Goal: Information Seeking & Learning: Stay updated

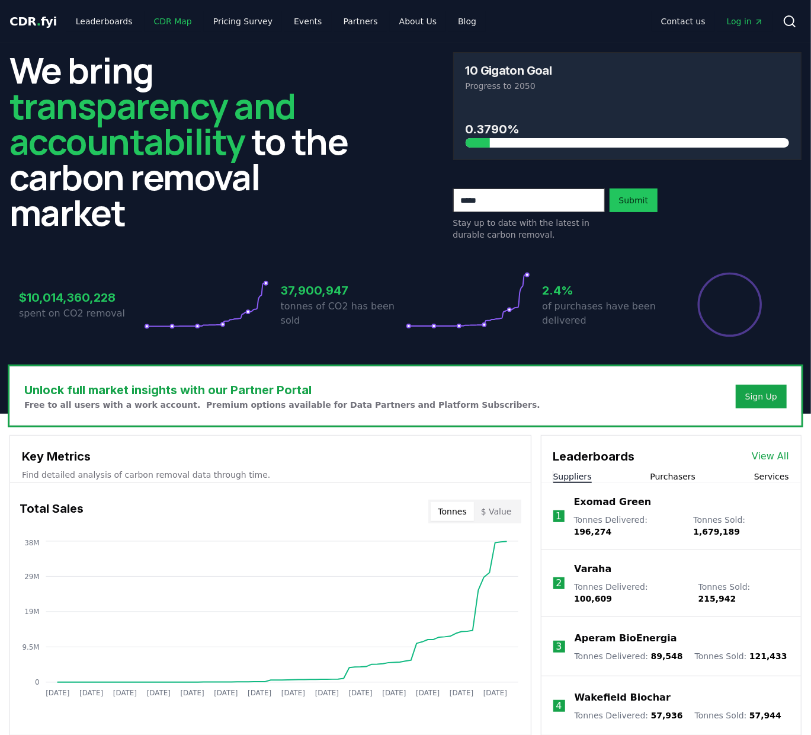
click at [145, 17] on link "CDR Map" at bounding box center [173, 21] width 57 height 21
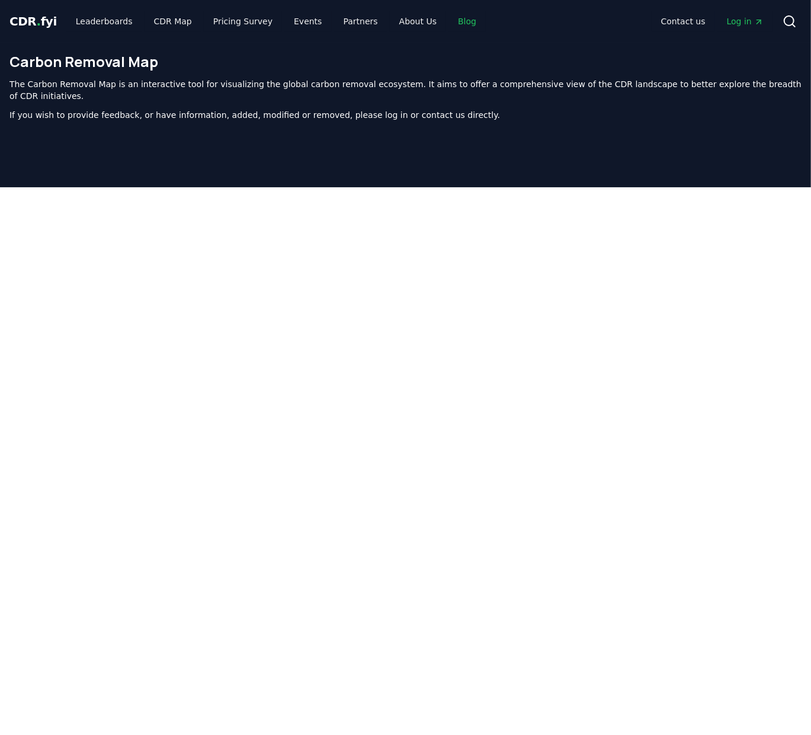
click at [449, 18] on link "Blog" at bounding box center [467, 21] width 37 height 21
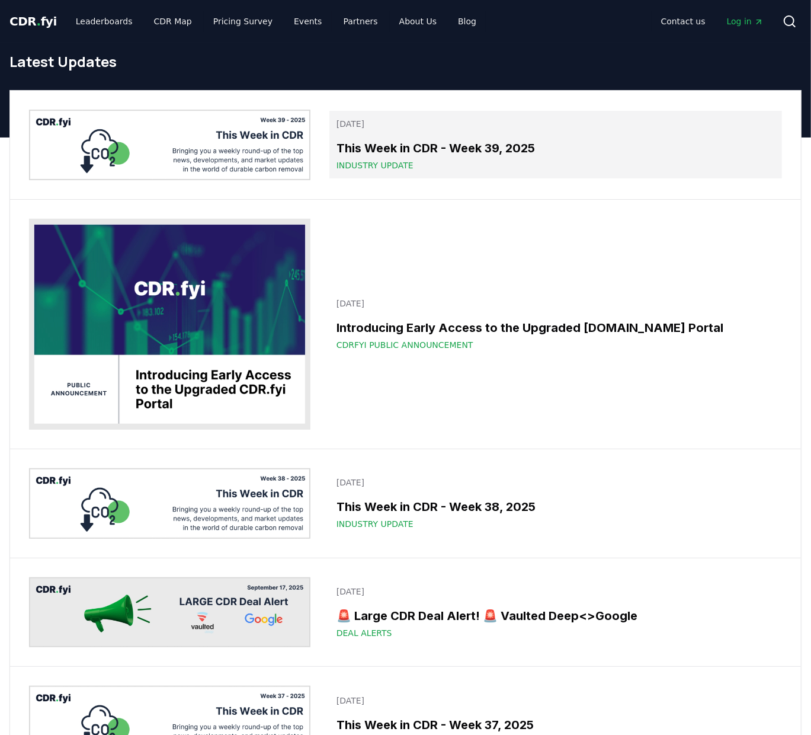
click at [386, 159] on span "Industry Update" at bounding box center [375, 165] width 77 height 12
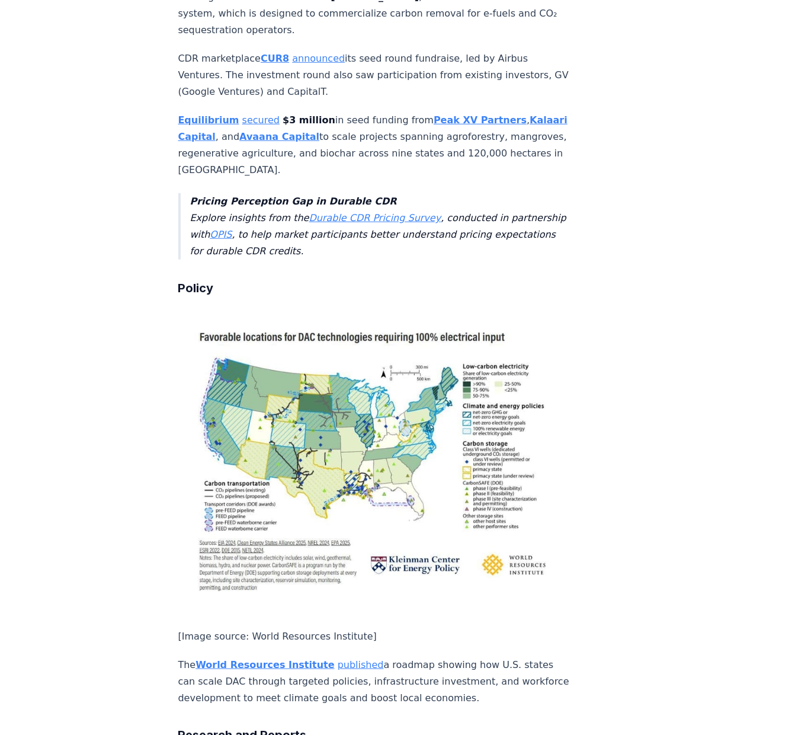
scroll to position [3019, 0]
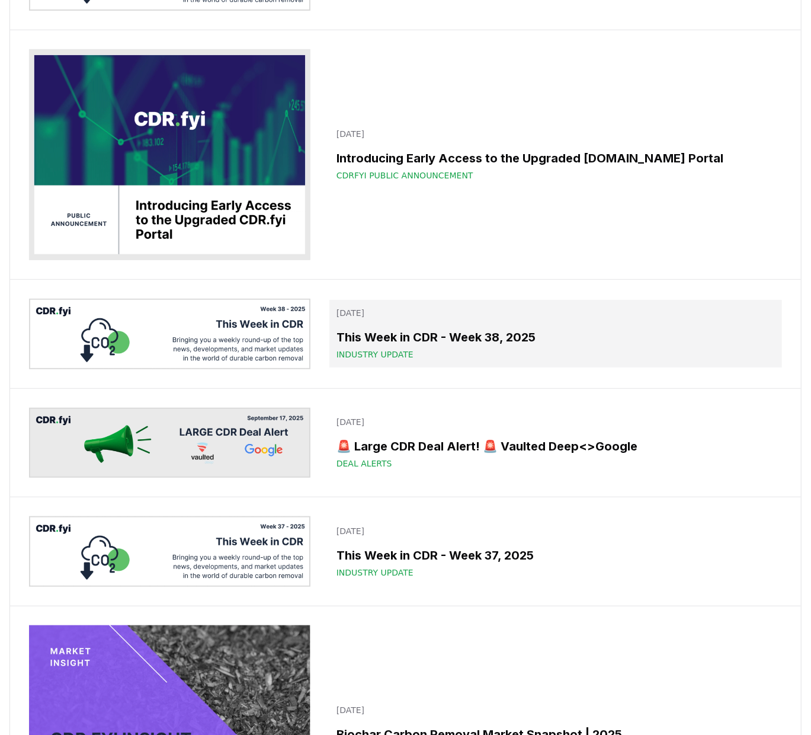
scroll to position [185, 0]
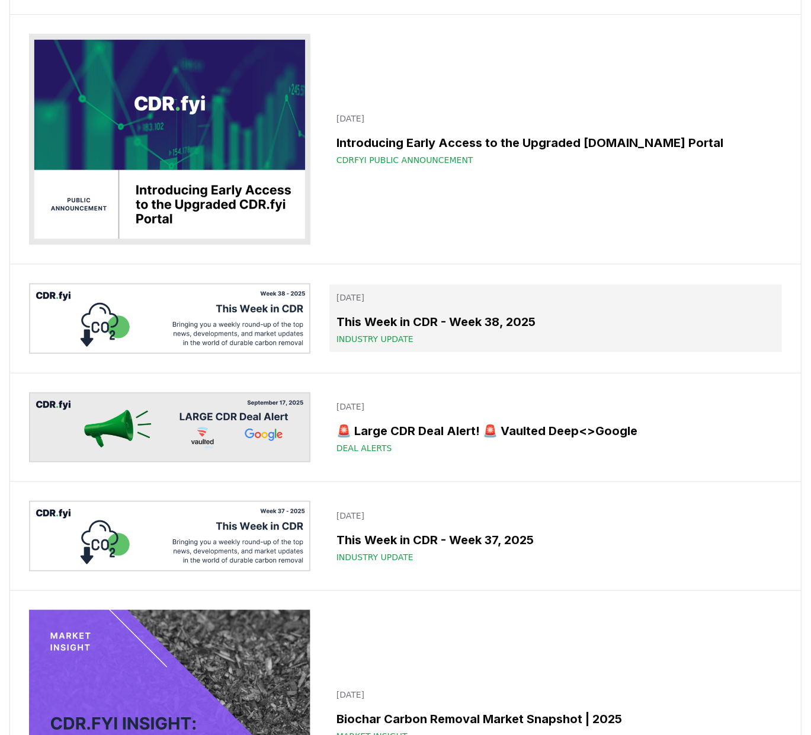
click at [343, 333] on span "Industry Update" at bounding box center [375, 339] width 77 height 12
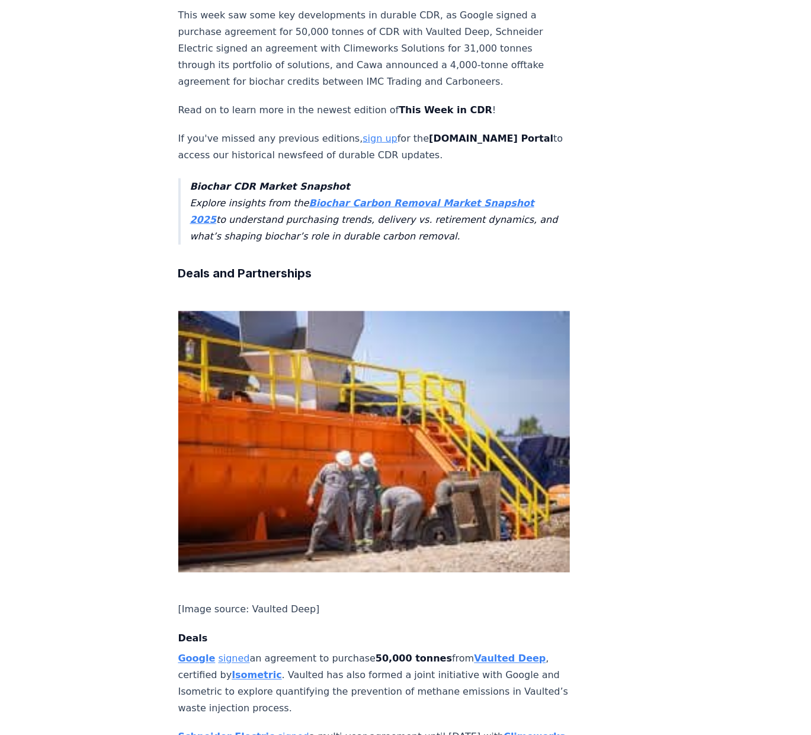
scroll to position [616, 0]
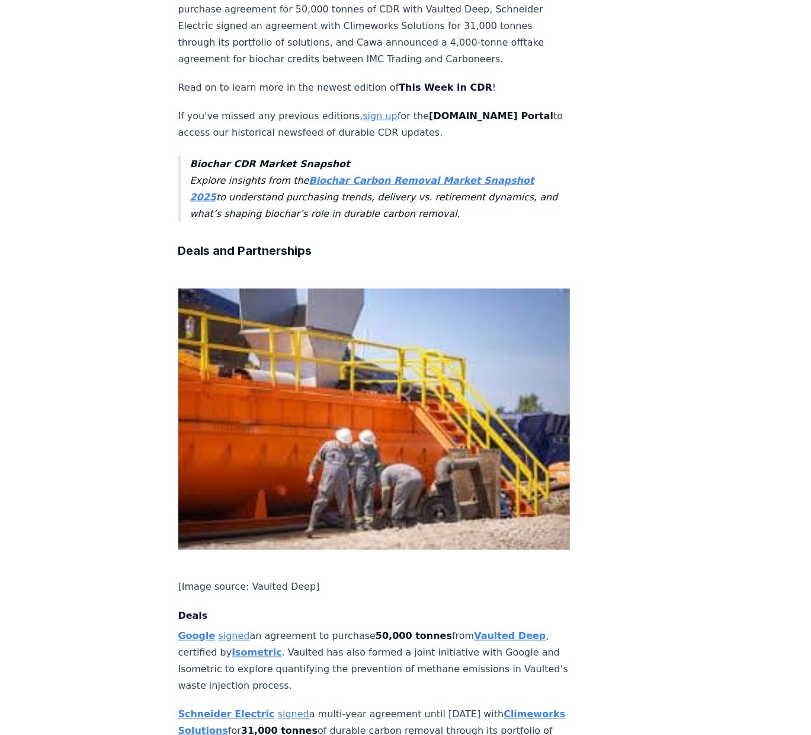
click at [472, 709] on strong "Climeworks Solutions" at bounding box center [372, 723] width 388 height 28
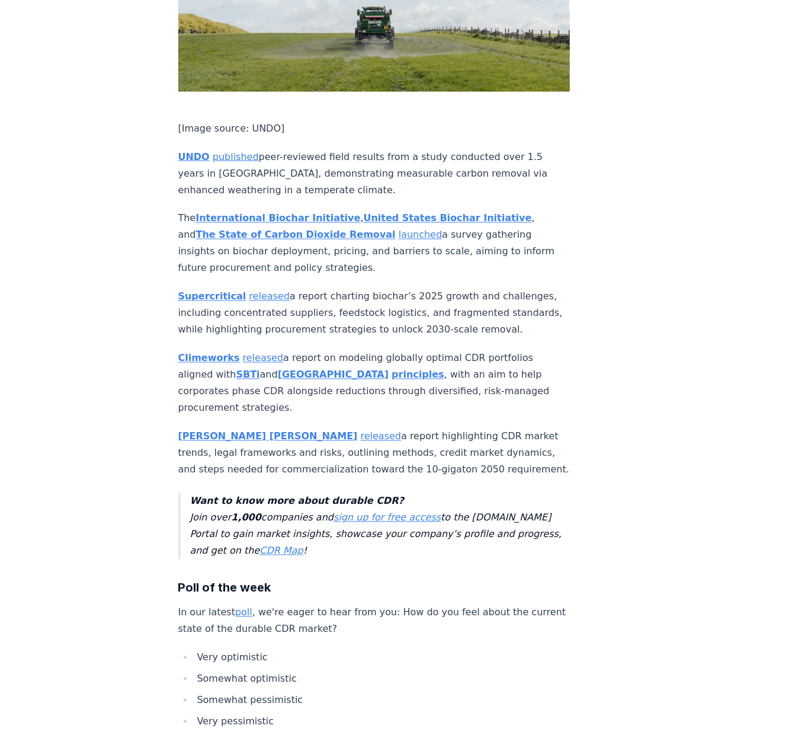
scroll to position [3451, 0]
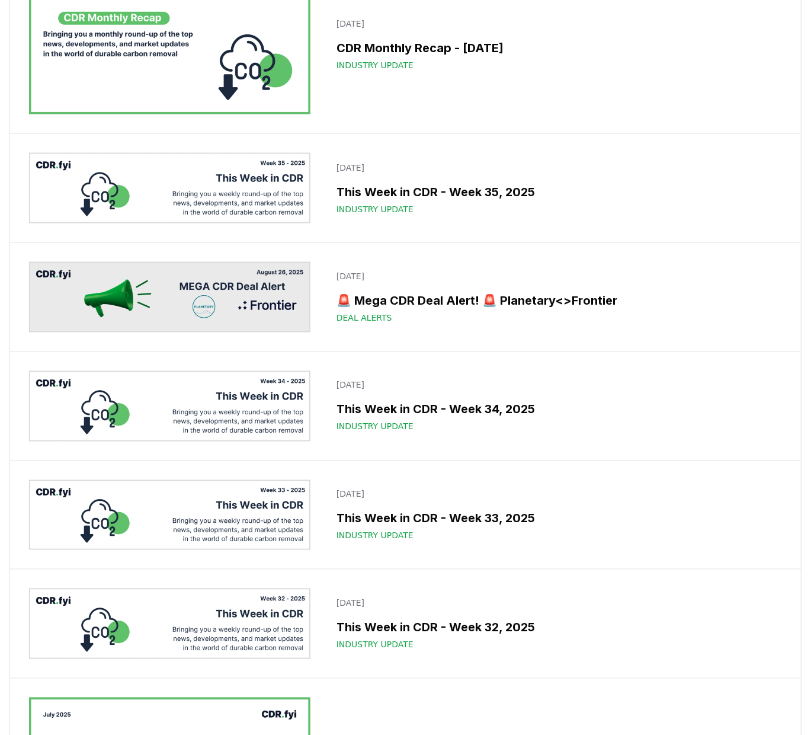
scroll to position [886, 0]
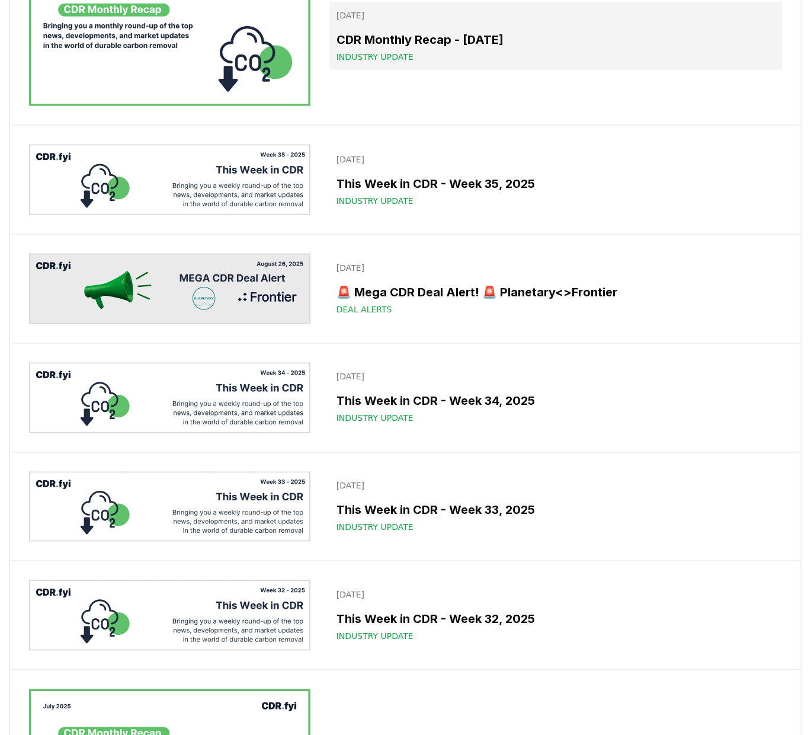
click at [376, 49] on h3 "CDR Monthly Recap - [DATE]" at bounding box center [556, 40] width 438 height 18
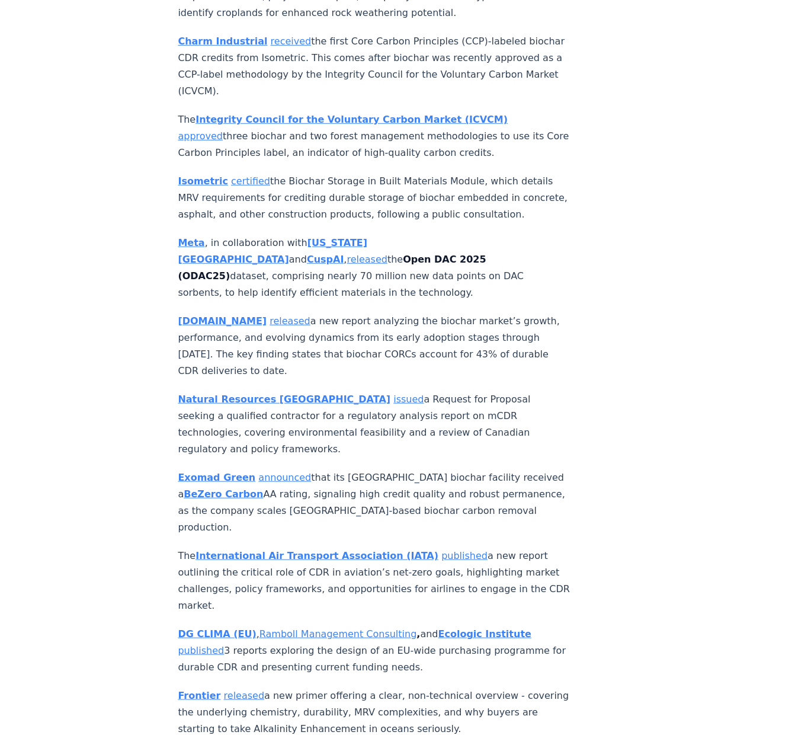
scroll to position [5238, 0]
